Goal: Task Accomplishment & Management: Complete application form

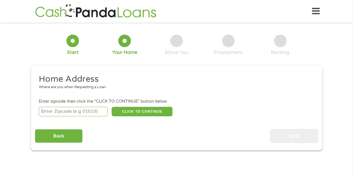
click at [94, 111] on input "number" at bounding box center [73, 111] width 69 height 9
type input "98178"
click at [134, 112] on button "CLICK TO CONTINUE" at bounding box center [142, 111] width 61 height 9
type input "98178"
type input "[GEOGRAPHIC_DATA]"
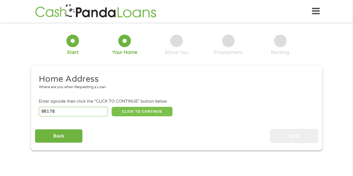
select select "[US_STATE]"
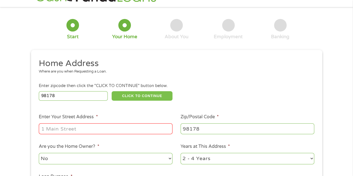
scroll to position [28, 0]
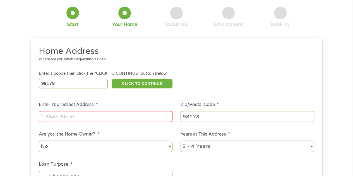
click at [109, 114] on input "Enter Your Street Address *" at bounding box center [106, 116] width 134 height 11
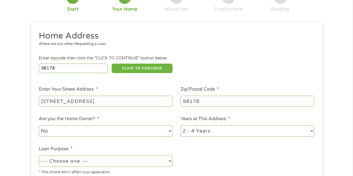
scroll to position [56, 0]
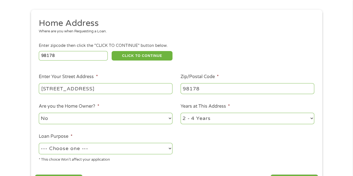
type input "[STREET_ADDRESS]"
click at [199, 122] on select "1 Year or less 1 - 2 Years 2 - 4 Years Over 4 Years" at bounding box center [248, 118] width 134 height 11
select select "24months"
click at [181, 113] on select "1 Year or less 1 - 2 Years 2 - 4 Years Over 4 Years" at bounding box center [248, 118] width 134 height 11
click at [156, 149] on select "--- Choose one --- Pay Bills Debt Consolidation Home Improvement Major Purchase…" at bounding box center [106, 148] width 134 height 11
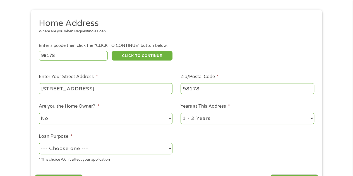
select select "paybills"
click at [39, 143] on select "--- Choose one --- Pay Bills Debt Consolidation Home Improvement Major Purchase…" at bounding box center [106, 148] width 134 height 11
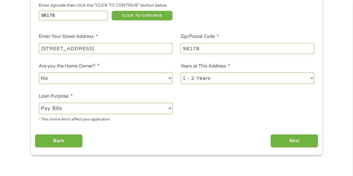
scroll to position [112, 0]
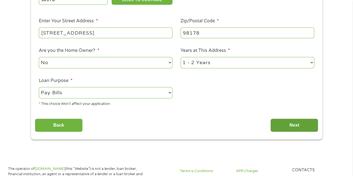
click at [315, 126] on input "Next" at bounding box center [295, 126] width 48 height 14
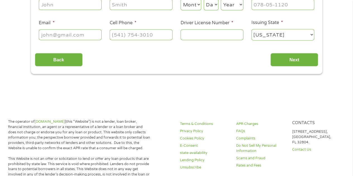
scroll to position [2, 2]
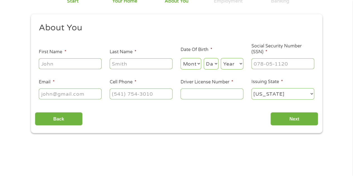
click at [303, 126] on main "1 Start 2 Your Home 3 About You 4 Employment 5 Banking 6 This field is hidden w…" at bounding box center [176, 69] width 353 height 189
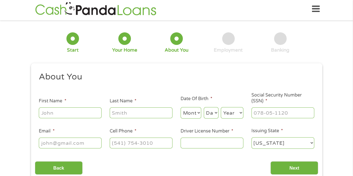
scroll to position [0, 0]
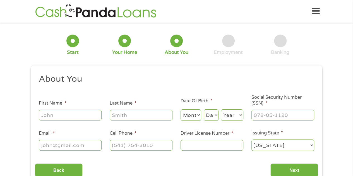
click at [91, 116] on input "First Name *" at bounding box center [70, 115] width 63 height 11
type input "[PERSON_NAME]"
type input "sabar"
click at [191, 117] on select "Month 1 2 3 4 5 6 7 8 9 10 11 12" at bounding box center [191, 114] width 21 height 11
select select "9"
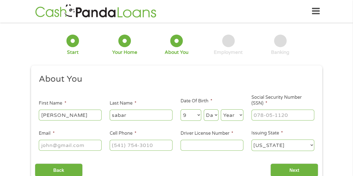
click at [181, 110] on select "Month 1 2 3 4 5 6 7 8 9 10 11 12" at bounding box center [191, 114] width 21 height 11
click at [215, 115] on select "Day 1 2 3 4 5 6 7 8 9 10 11 12 13 14 15 16 17 18 19 20 21 22 23 24 25 26 27 28 …" at bounding box center [211, 114] width 15 height 11
select select "29"
click at [204, 110] on select "Day 1 2 3 4 5 6 7 8 9 10 11 12 13 14 15 16 17 18 19 20 21 22 23 24 25 26 27 28 …" at bounding box center [211, 114] width 15 height 11
click at [238, 118] on select "Year [DATE] 2006 2005 2004 2003 2002 2001 2000 1999 1998 1997 1996 1995 1994 19…" at bounding box center [232, 114] width 23 height 11
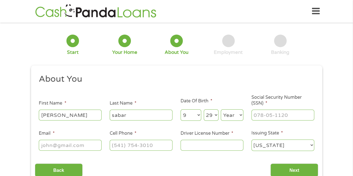
select select "1996"
click at [221, 110] on select "Year [DATE] 2006 2005 2004 2003 2002 2001 2000 1999 1998 1997 1996 1995 1994 19…" at bounding box center [232, 114] width 23 height 11
click at [271, 111] on input "___-__-____" at bounding box center [283, 115] width 63 height 11
type input "622-92-0921"
click at [70, 146] on input "Email *" at bounding box center [70, 145] width 63 height 11
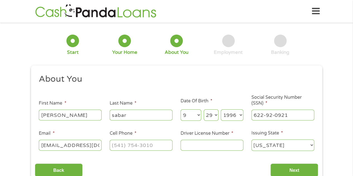
scroll to position [0, 2]
type input "[EMAIL_ADDRESS][DOMAIN_NAME]"
type input "[PHONE_NUMBER]"
type input "wdl58841b43b"
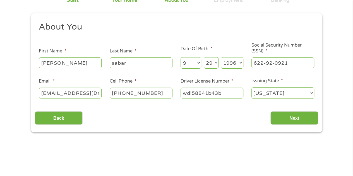
scroll to position [56, 0]
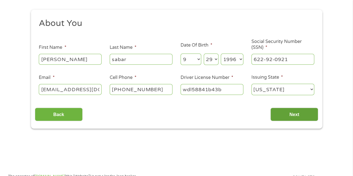
click at [293, 116] on input "Next" at bounding box center [295, 115] width 48 height 14
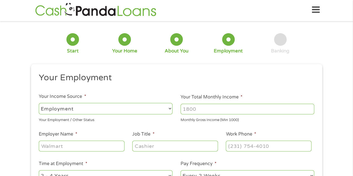
scroll to position [0, 0]
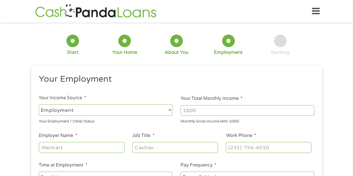
click at [227, 113] on input "Your Total Monthly Income *" at bounding box center [248, 110] width 134 height 11
click at [146, 114] on select "--- Choose one --- Employment [DEMOGRAPHIC_DATA] Benefits" at bounding box center [106, 109] width 134 height 11
click at [216, 114] on input "Your Total Monthly Income *" at bounding box center [248, 110] width 134 height 11
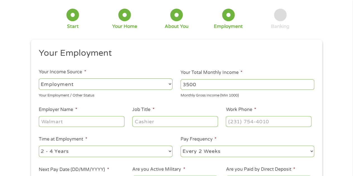
scroll to position [56, 0]
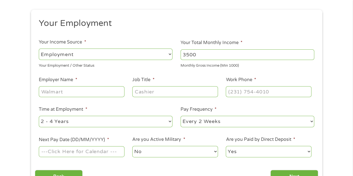
type input "3500"
click at [79, 87] on input "Employer Name *" at bounding box center [81, 91] width 85 height 11
type input "nwc"
type input "reception"
type input "[PHONE_NUMBER]"
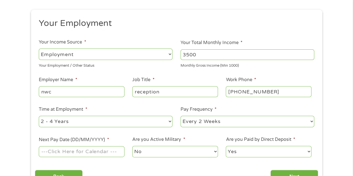
click at [115, 152] on input "Next Pay Date (DD/MM/YYYY) *" at bounding box center [81, 151] width 85 height 11
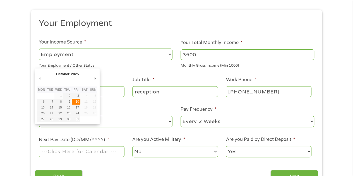
type input "[DATE]"
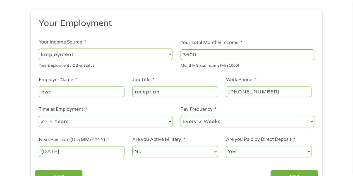
click at [165, 152] on select "No Yes" at bounding box center [174, 151] width 85 height 11
drag, startPoint x: 184, startPoint y: 142, endPoint x: 188, endPoint y: 139, distance: 5.4
click at [184, 142] on span "*" at bounding box center [184, 140] width 2 height 6
click at [184, 146] on select "No Yes" at bounding box center [174, 151] width 85 height 11
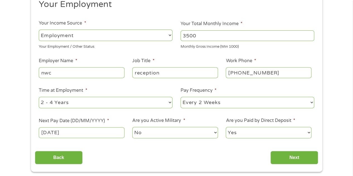
scroll to position [84, 0]
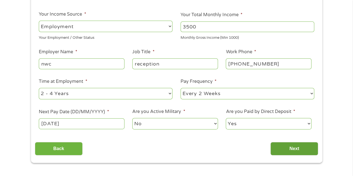
click at [289, 149] on input "Next" at bounding box center [295, 149] width 48 height 14
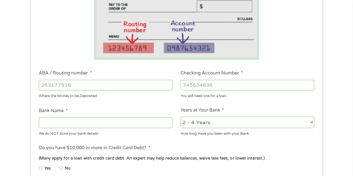
scroll to position [112, 0]
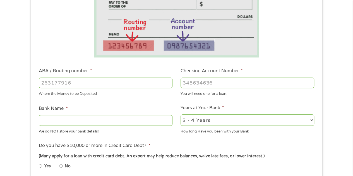
click at [120, 89] on div at bounding box center [106, 83] width 134 height 13
click at [115, 86] on input "ABA / Routing number *" at bounding box center [106, 83] width 134 height 11
click at [130, 84] on input "ABA / Routing number *" at bounding box center [106, 83] width 134 height 11
type input "031176110"
type input "CAPITAL ONE NA"
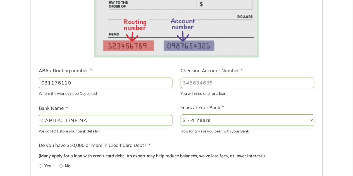
type input "031176110"
click at [216, 78] on input "Checking Account Number *" at bounding box center [248, 83] width 134 height 11
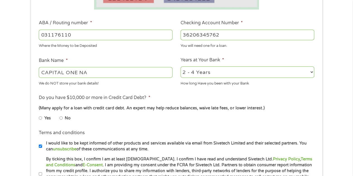
scroll to position [168, 0]
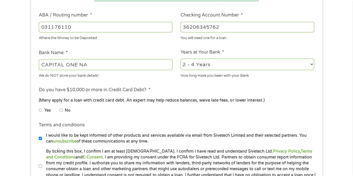
type input "36206345762"
click at [64, 109] on li "No" at bounding box center [69, 110] width 20 height 11
click at [61, 110] on input "No" at bounding box center [60, 110] width 3 height 9
radio input "true"
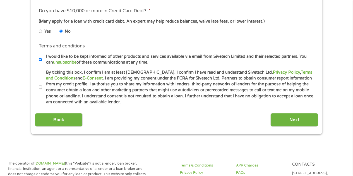
scroll to position [251, 0]
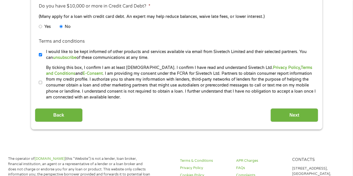
click at [42, 78] on label "By ticking this box, I confirm I am at least [DEMOGRAPHIC_DATA]. I confirm I ha…" at bounding box center [179, 83] width 274 height 36
click at [42, 78] on input "By ticking this box, I confirm I am at least [DEMOGRAPHIC_DATA]. I confirm I ha…" at bounding box center [40, 82] width 3 height 9
checkbox input "true"
click at [41, 53] on input "I would like to be kept informed of other products and services available via e…" at bounding box center [40, 54] width 3 height 9
checkbox input "false"
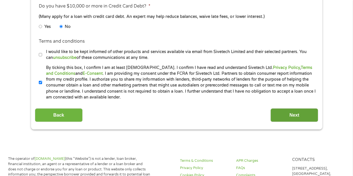
click at [298, 115] on input "Next" at bounding box center [295, 115] width 48 height 14
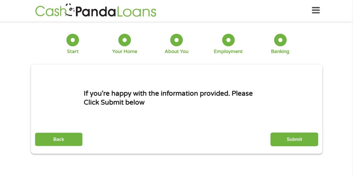
scroll to position [0, 0]
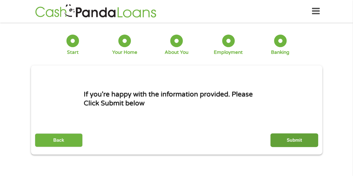
click at [290, 142] on input "Submit" at bounding box center [295, 141] width 48 height 14
